Goal: Check status: Check status

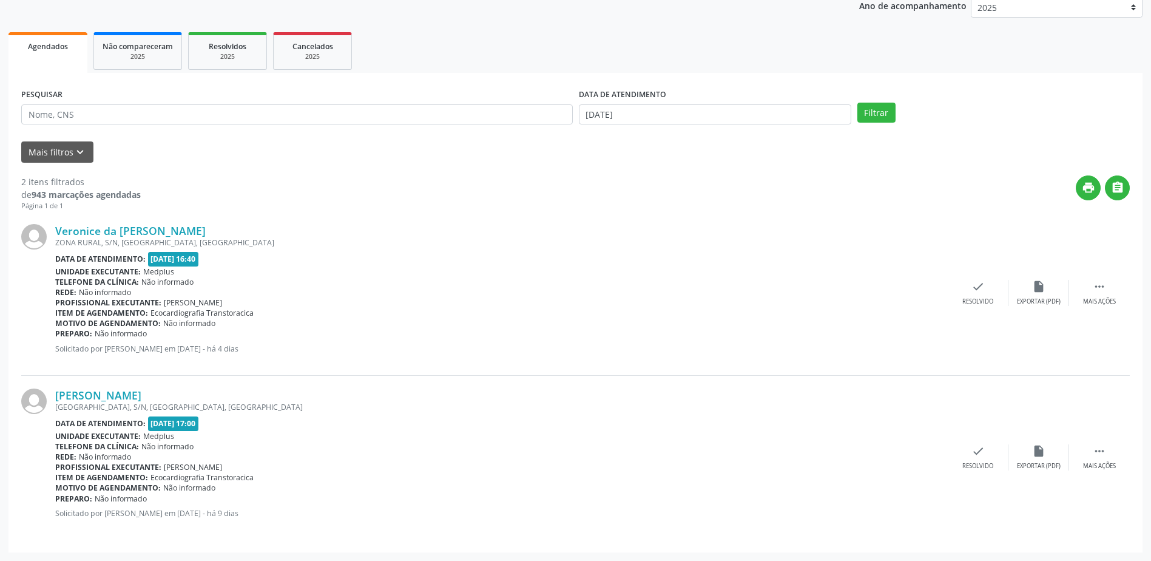
scroll to position [149, 0]
click at [141, 396] on link "[PERSON_NAME]" at bounding box center [98, 394] width 86 height 13
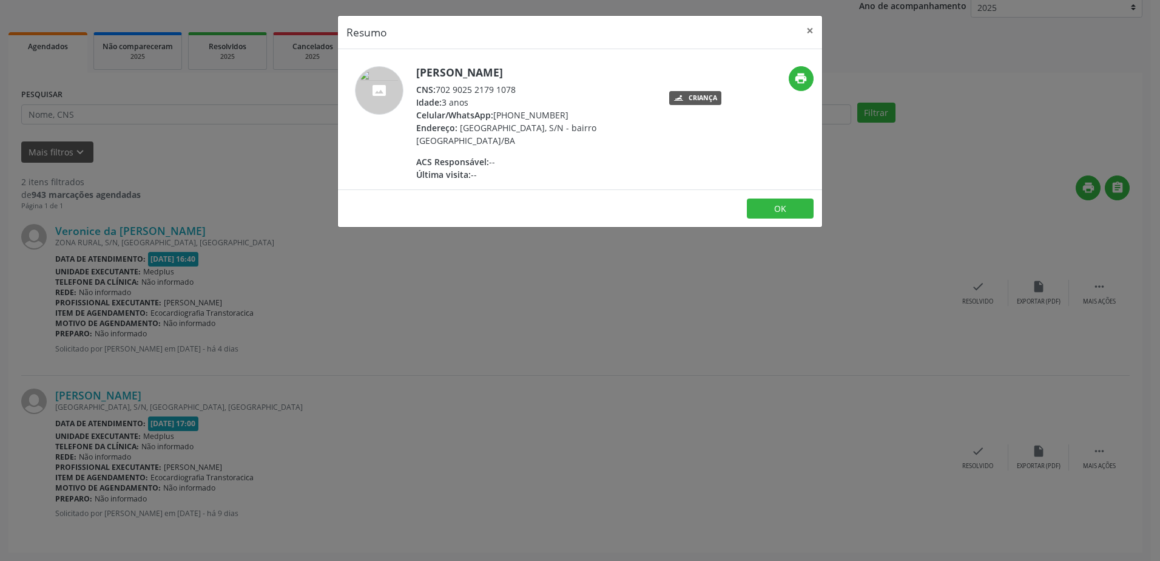
drag, startPoint x: 591, startPoint y: 327, endPoint x: 590, endPoint y: 334, distance: 7.9
click at [591, 327] on div "Resumo × [PERSON_NAME] CNS: 702 9025 2179 1078 Idade: 3 anos Celular/WhatsApp: …" at bounding box center [580, 280] width 1160 height 561
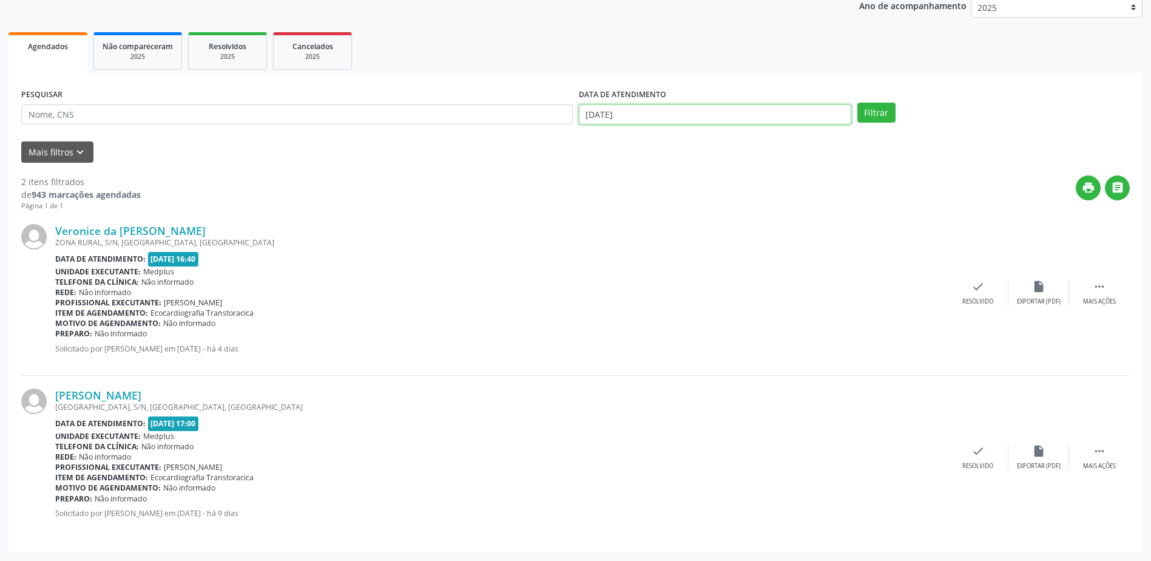
click at [656, 104] on input "[DATE]" at bounding box center [715, 114] width 273 height 21
click at [623, 226] on span "13" at bounding box center [619, 225] width 24 height 24
type input "[DATE]"
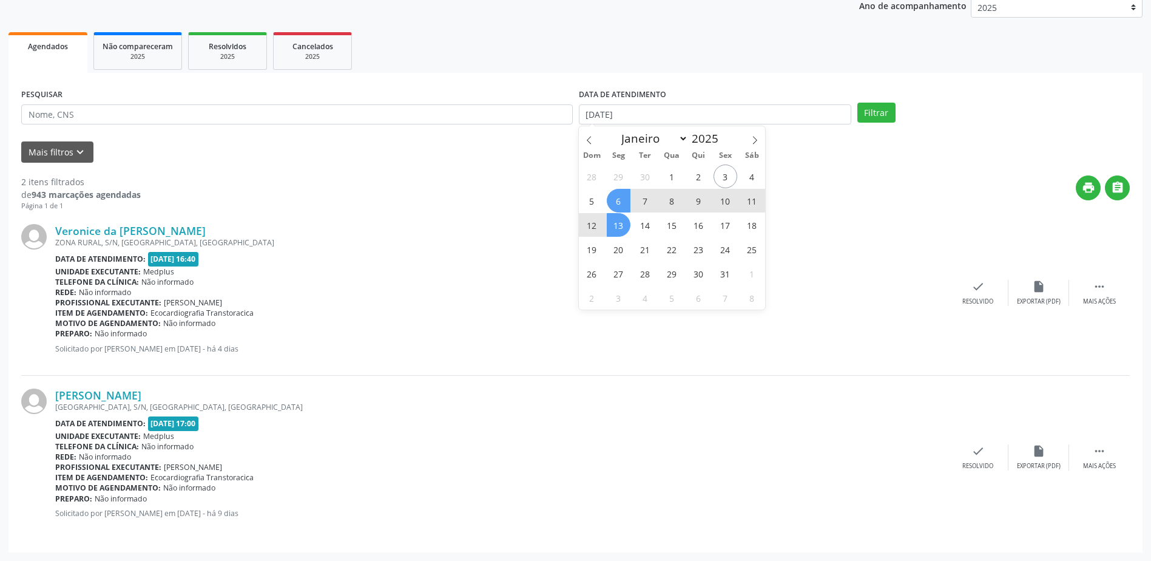
click at [619, 206] on span "6" at bounding box center [619, 201] width 24 height 24
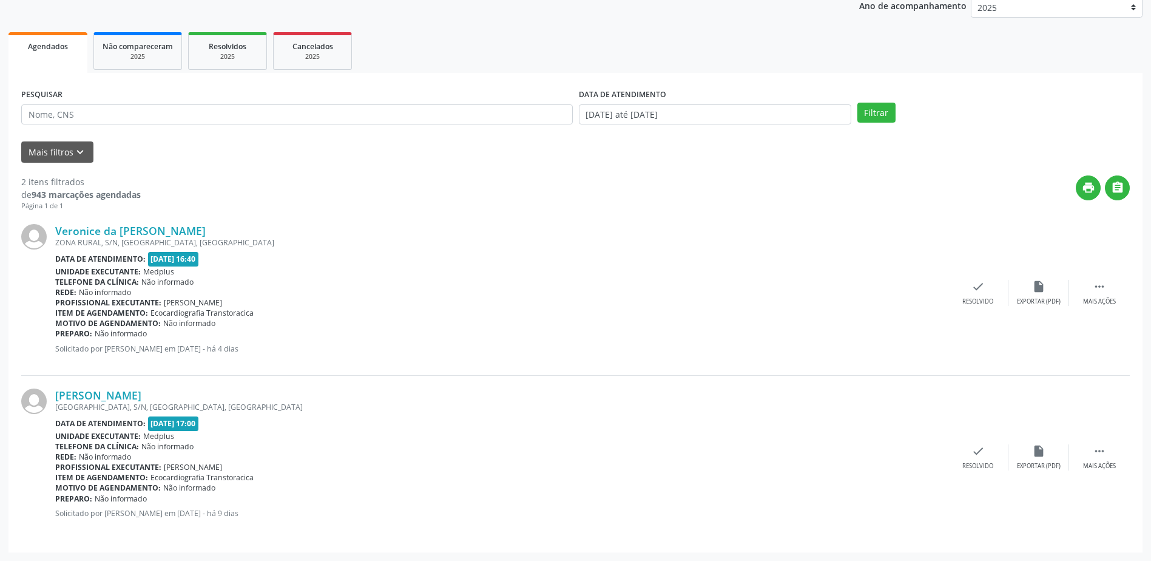
click at [619, 206] on div "print " at bounding box center [635, 193] width 989 height 36
click at [663, 118] on input "[DATE] até [DATE]" at bounding box center [715, 114] width 273 height 21
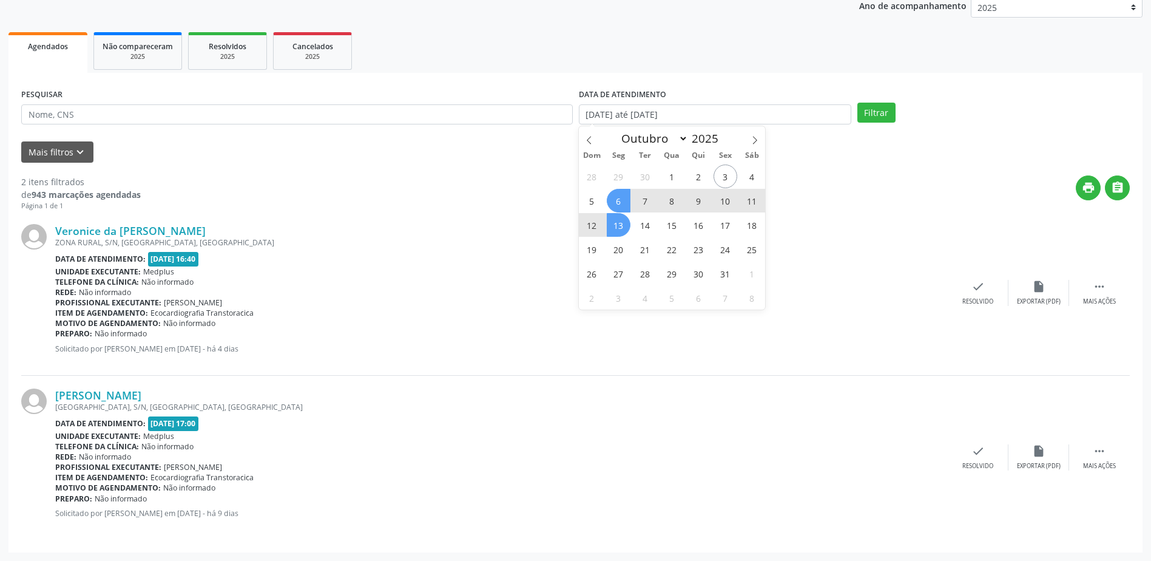
click at [623, 201] on span "6" at bounding box center [619, 201] width 24 height 24
type input "[DATE]"
click at [623, 201] on span "6" at bounding box center [619, 201] width 24 height 24
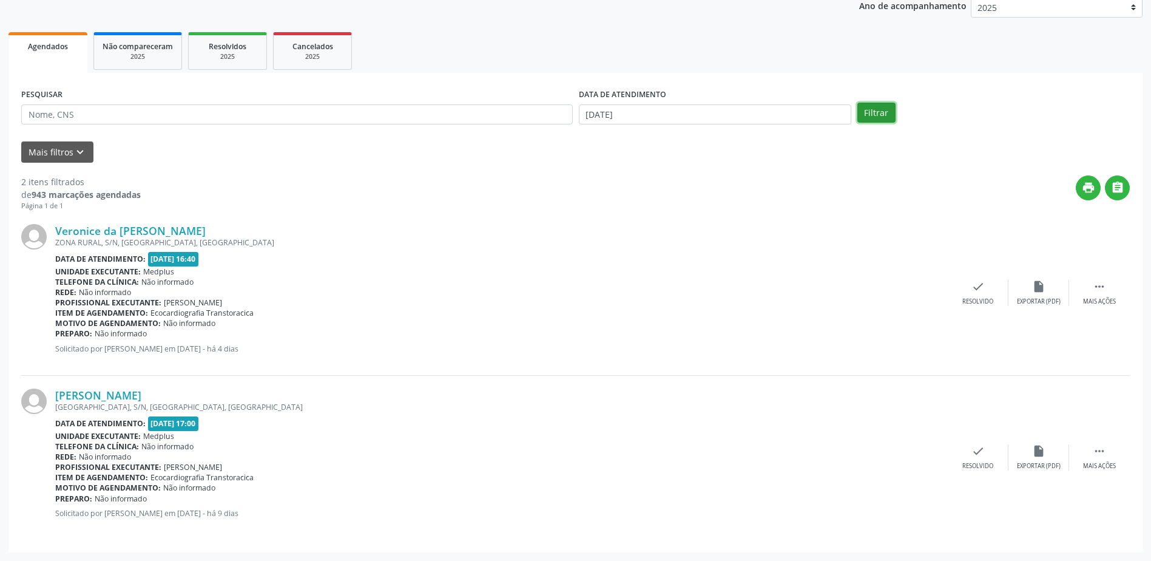
click at [883, 106] on button "Filtrar" at bounding box center [877, 113] width 38 height 21
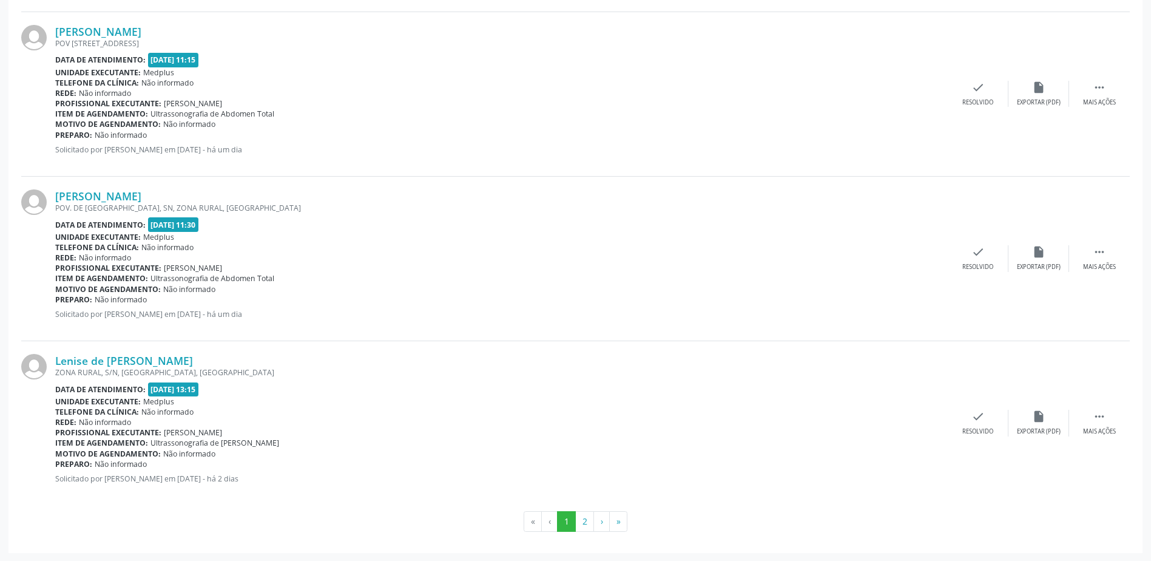
scroll to position [2323, 0]
click at [586, 527] on button "2" at bounding box center [584, 520] width 19 height 21
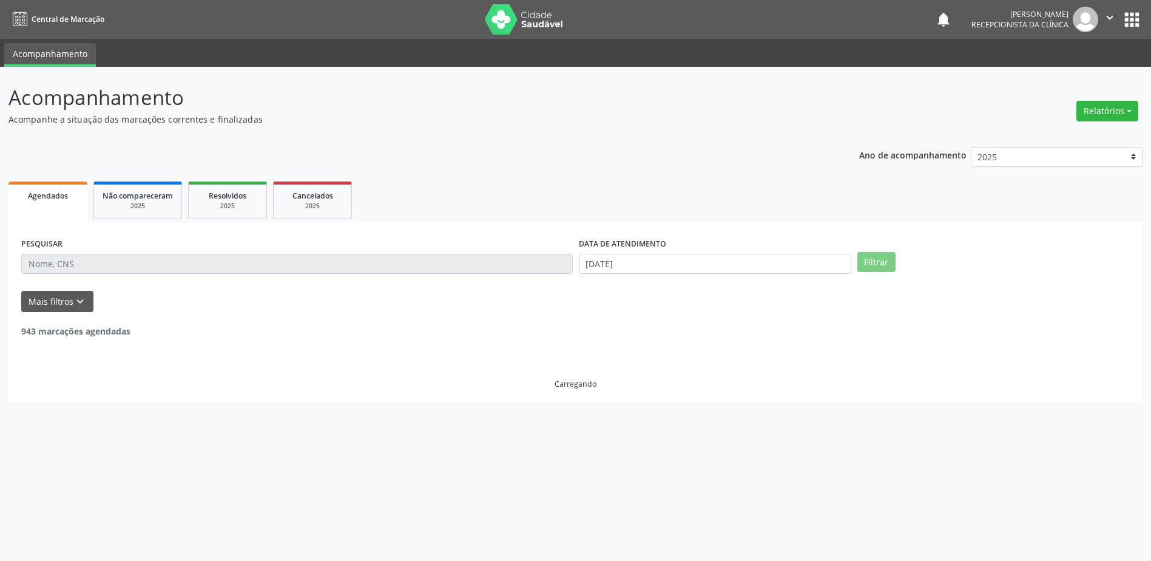
scroll to position [0, 0]
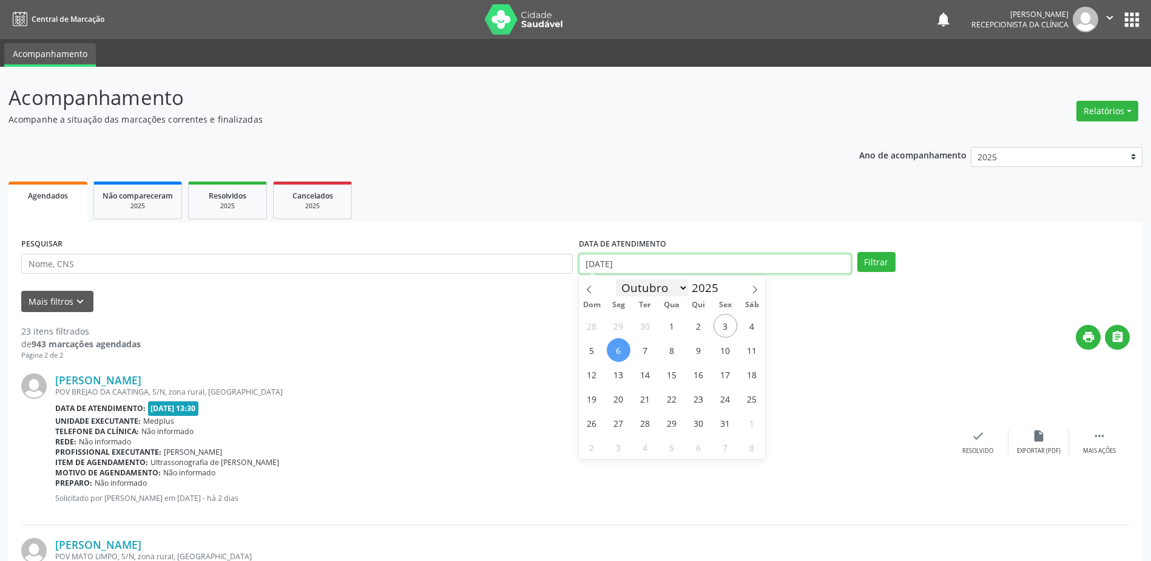
click at [657, 271] on input "[DATE]" at bounding box center [715, 264] width 273 height 21
click at [726, 332] on span "3" at bounding box center [726, 326] width 24 height 24
type input "[DATE]"
click at [726, 332] on span "3" at bounding box center [726, 326] width 24 height 24
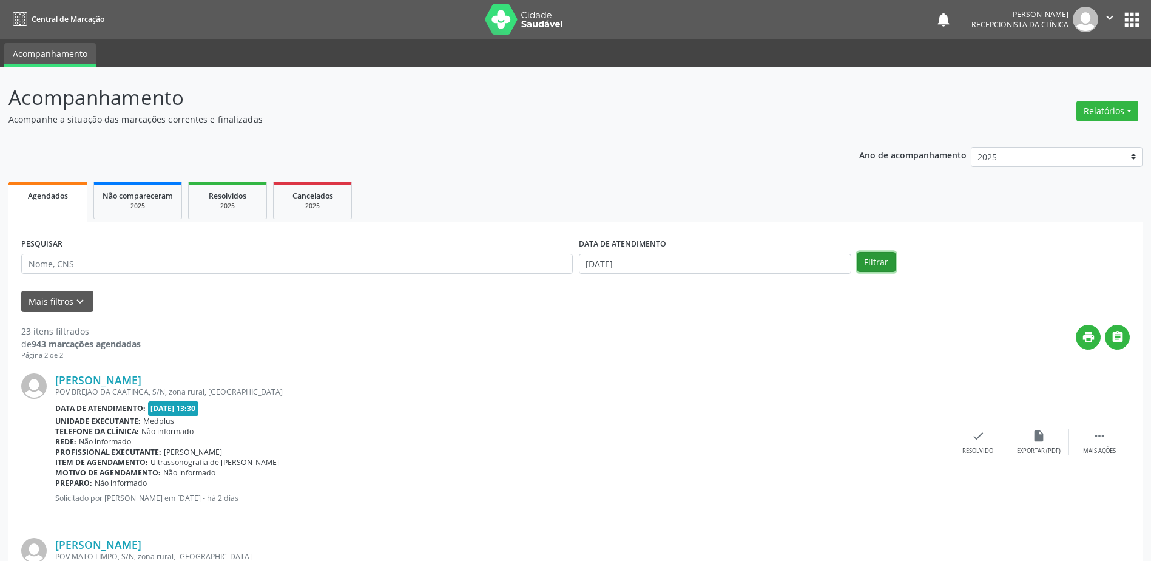
drag, startPoint x: 882, startPoint y: 261, endPoint x: 861, endPoint y: 259, distance: 21.9
click at [882, 260] on button "Filtrar" at bounding box center [877, 262] width 38 height 21
